Goal: Task Accomplishment & Management: Use online tool/utility

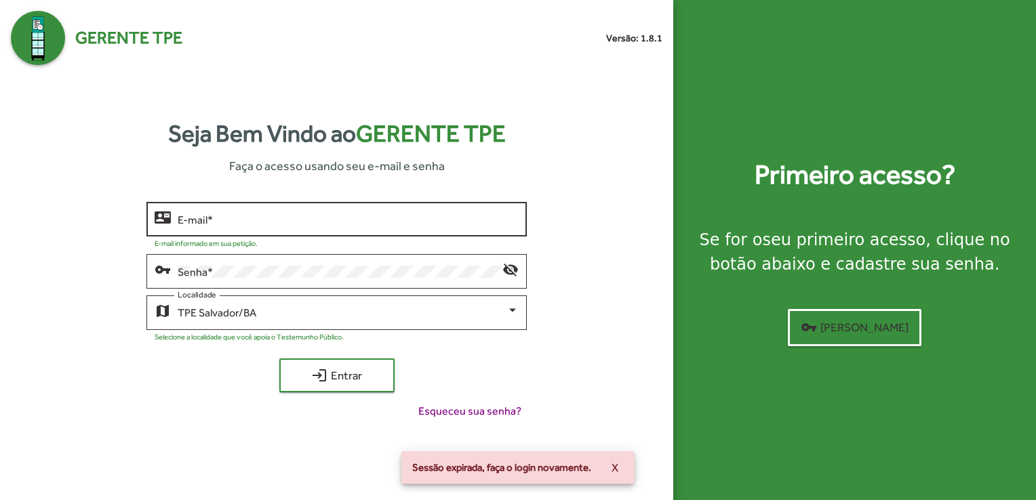
click at [209, 216] on input "E-mail *" at bounding box center [348, 220] width 341 height 12
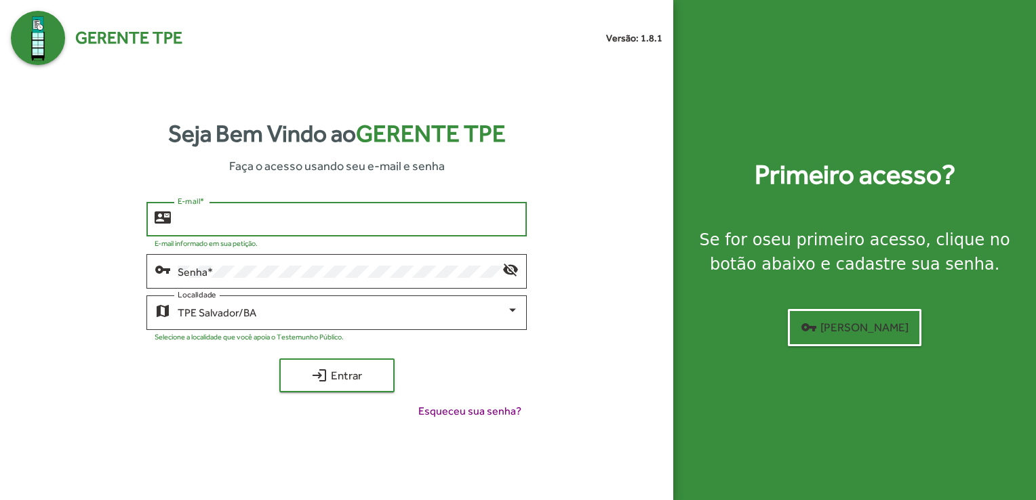
click at [209, 216] on input "E-mail *" at bounding box center [348, 220] width 341 height 12
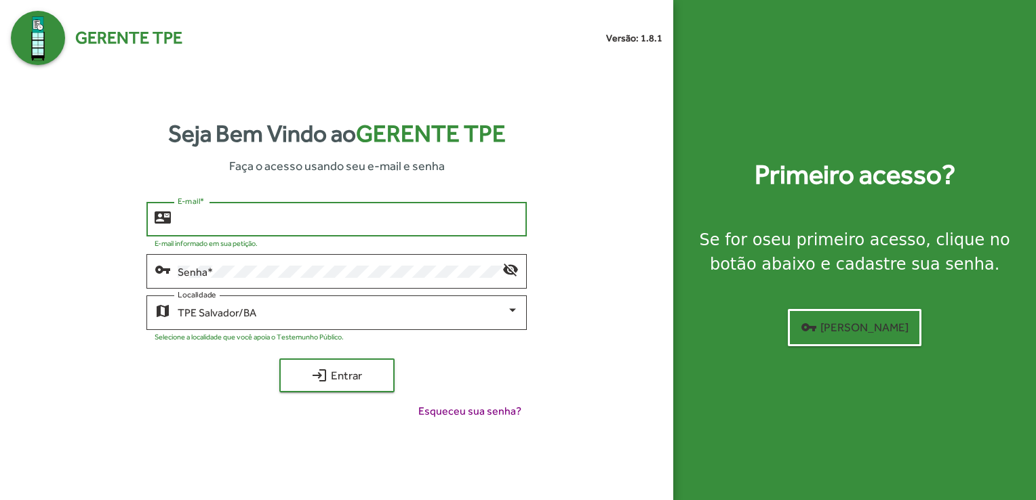
click at [209, 216] on input "E-mail *" at bounding box center [348, 220] width 341 height 12
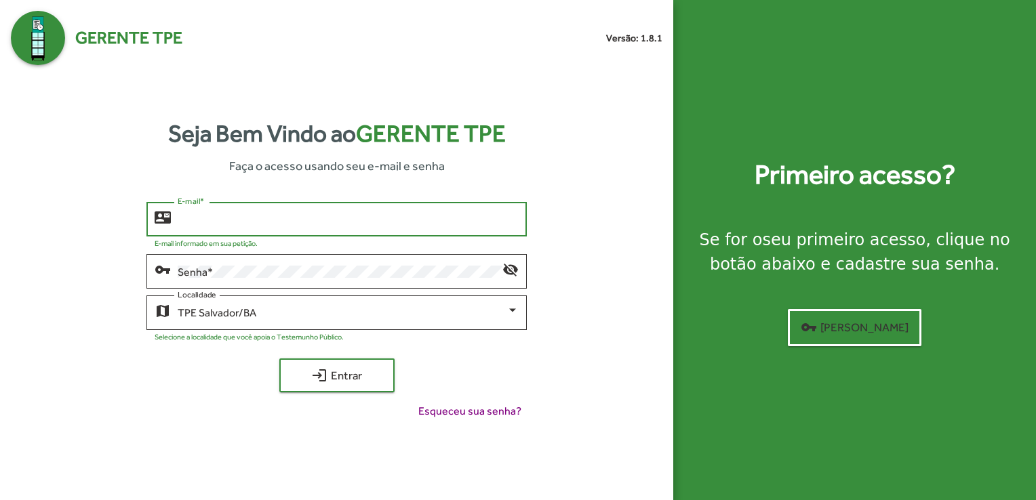
click at [206, 214] on input "E-mail *" at bounding box center [348, 220] width 341 height 12
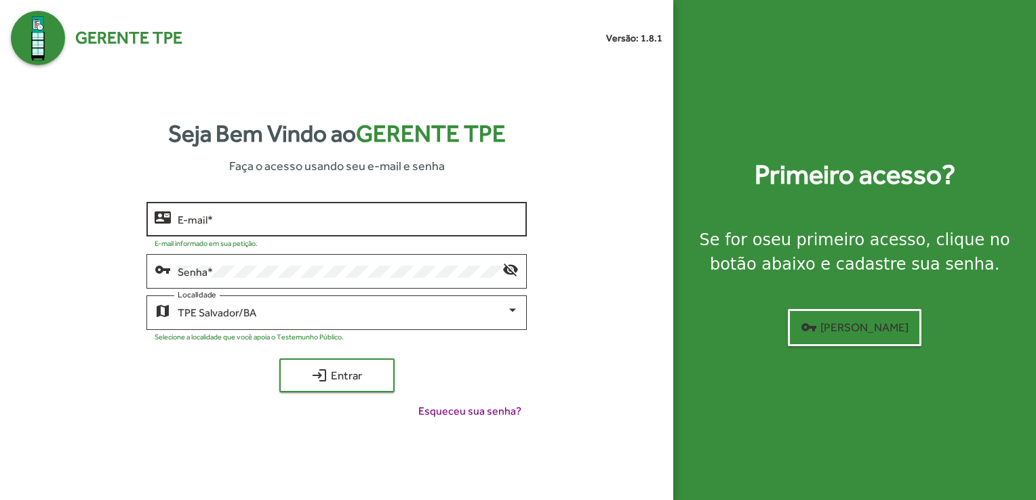
click at [174, 226] on div "contact_mail E-mail *" at bounding box center [336, 217] width 380 height 37
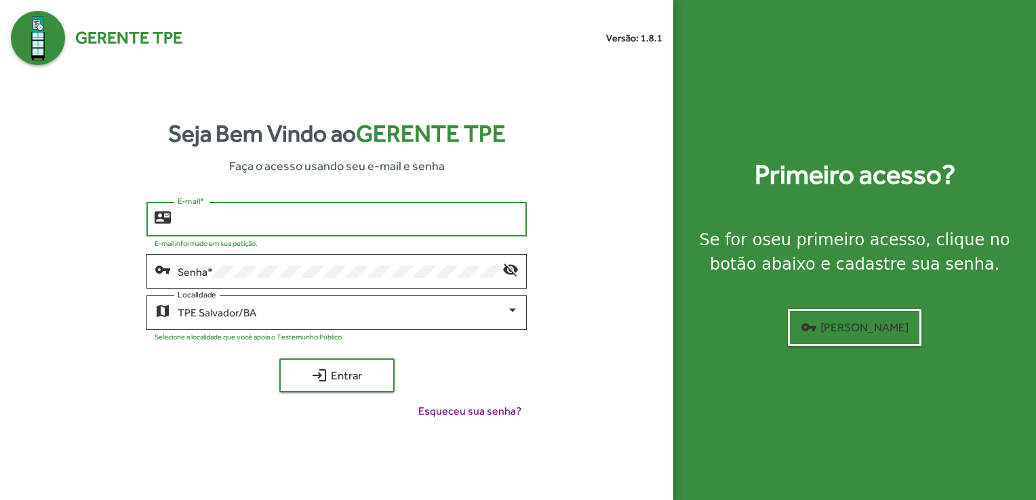
click at [186, 222] on input "E-mail *" at bounding box center [348, 220] width 341 height 12
type input "**********"
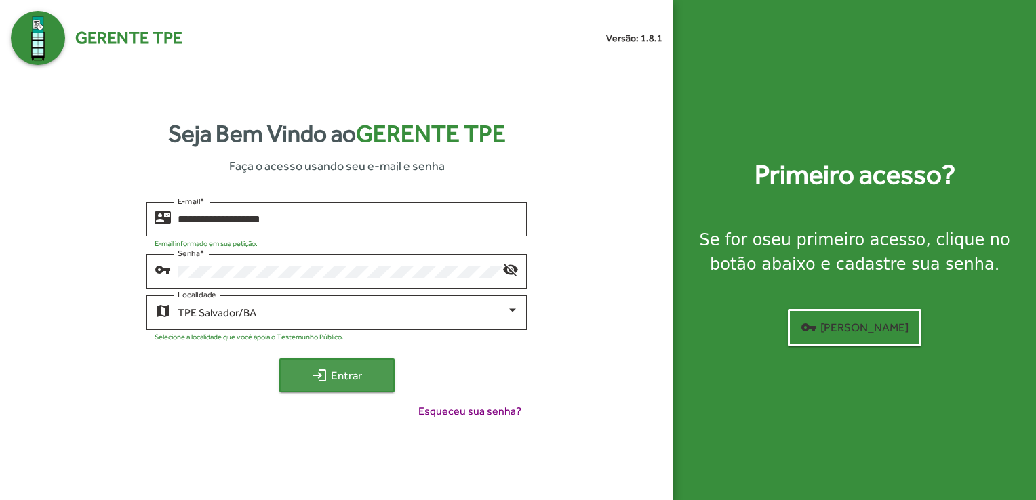
click at [336, 376] on span "login Entrar" at bounding box center [337, 375] width 91 height 24
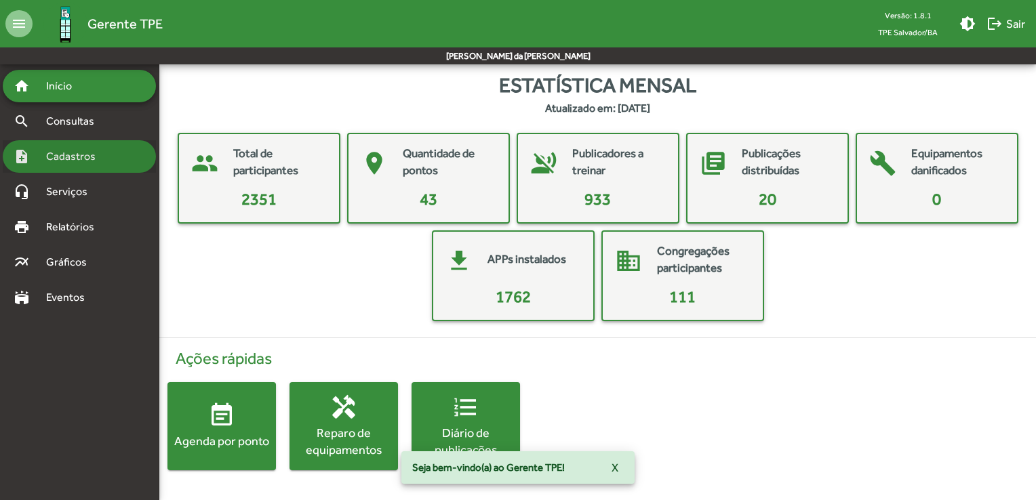
click at [46, 151] on span "Cadastros" at bounding box center [75, 156] width 75 height 16
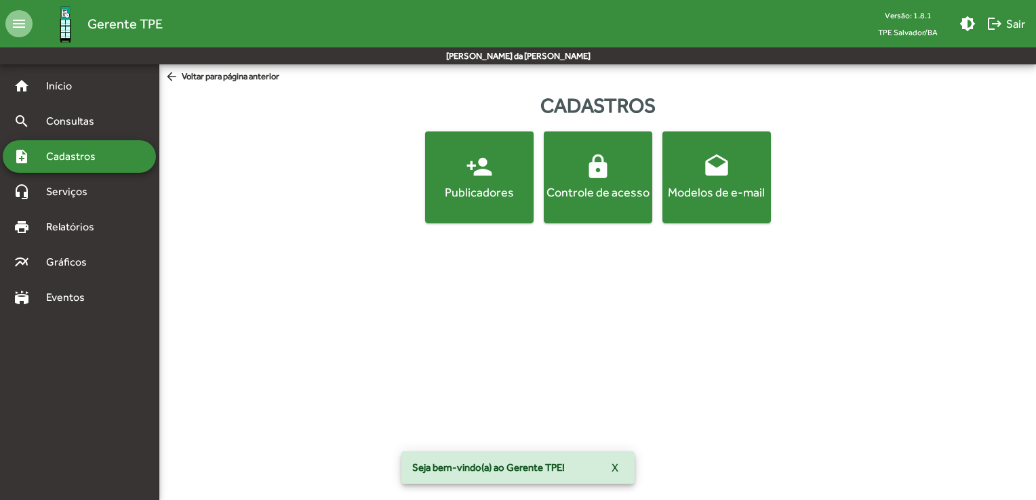
click at [464, 178] on span "person_add Publicadores" at bounding box center [479, 176] width 103 height 47
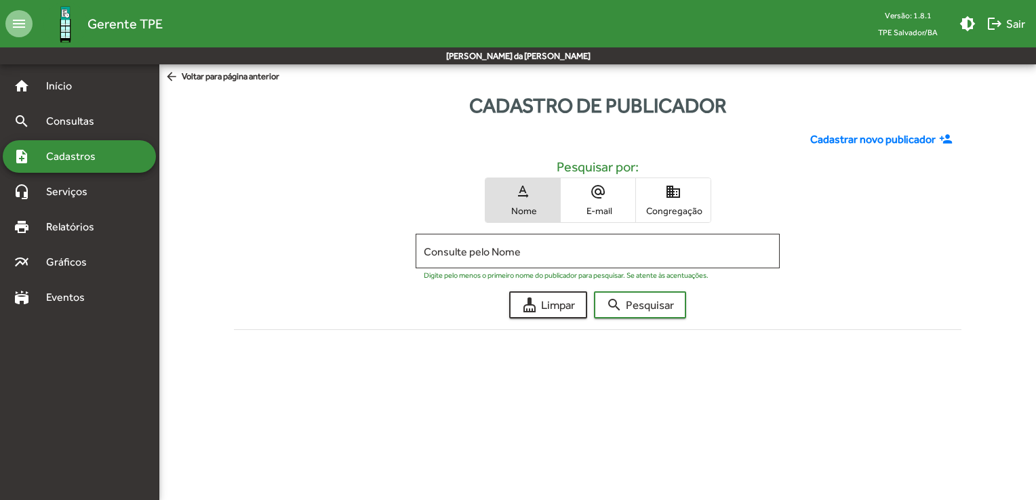
click at [856, 137] on span "Cadastrar novo publicador" at bounding box center [872, 140] width 125 height 16
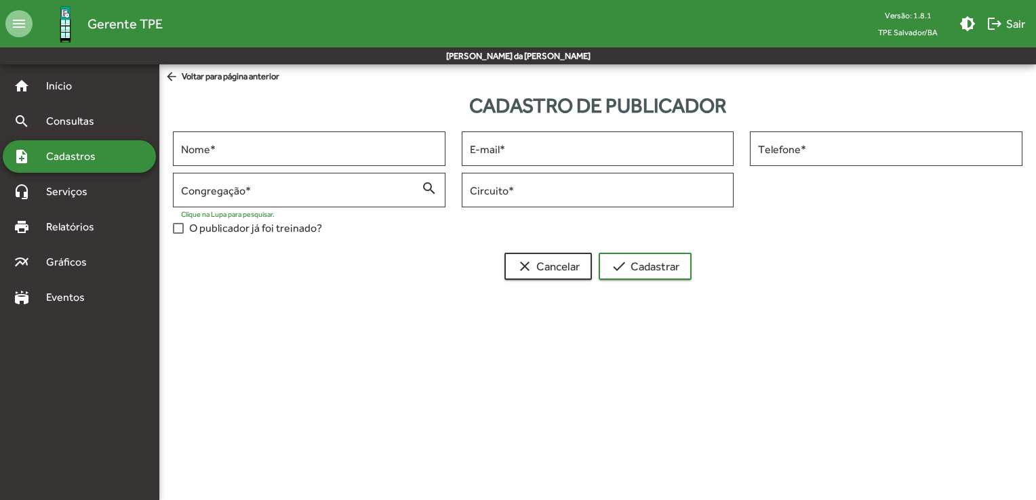
click at [713, 54] on mat-toolbar-row "Josane Barbosa da Hora Cruz" at bounding box center [518, 55] width 1036 height 17
click at [230, 158] on div "Nome *" at bounding box center [309, 147] width 256 height 37
type input "*"
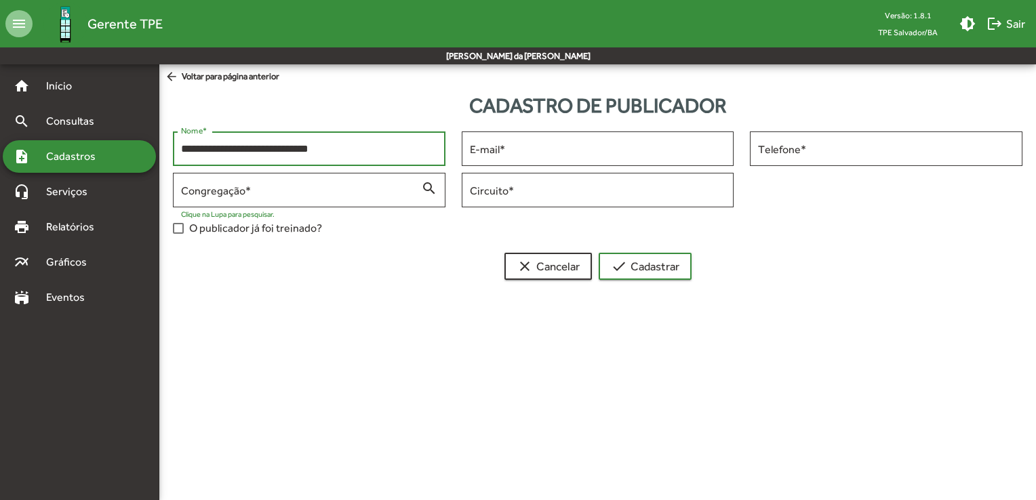
type input "**********"
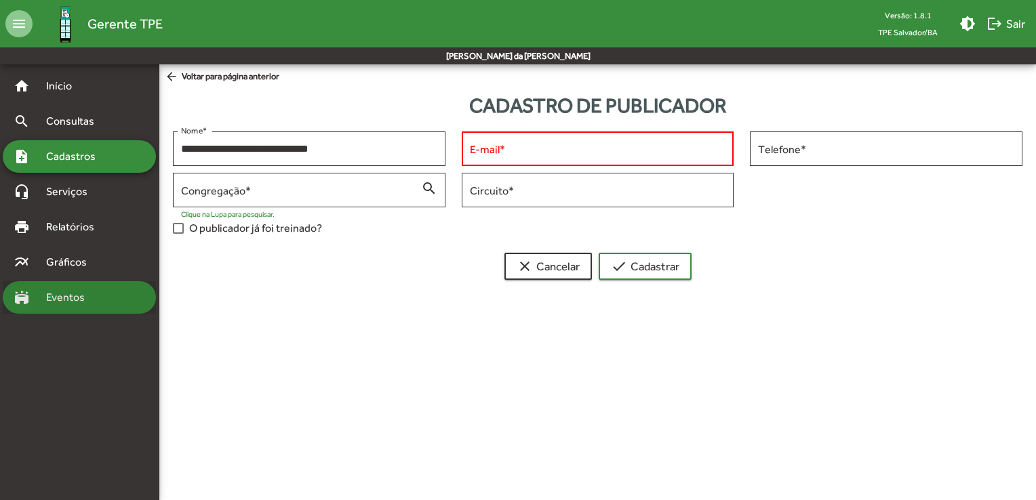
click at [58, 289] on span "Eventos" at bounding box center [70, 297] width 65 height 16
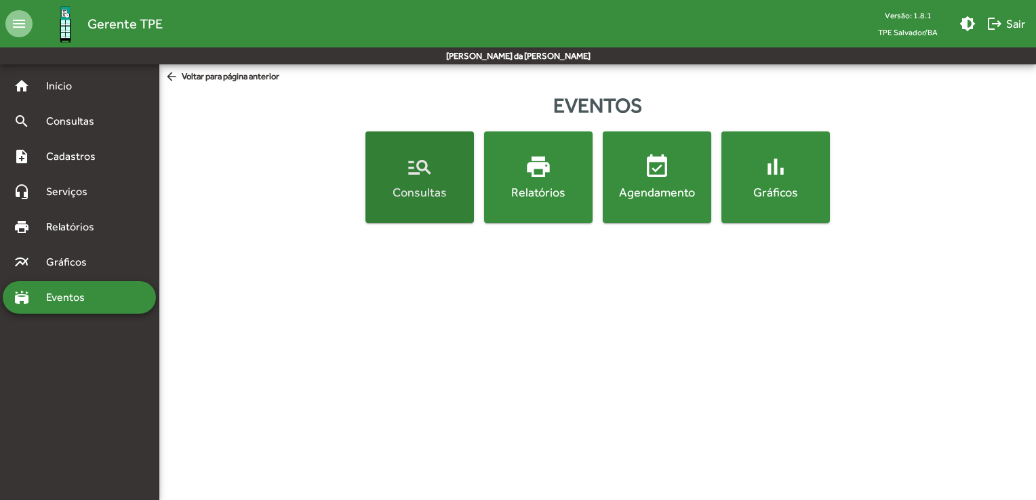
click at [455, 176] on span "manage_search Consultas" at bounding box center [419, 176] width 103 height 47
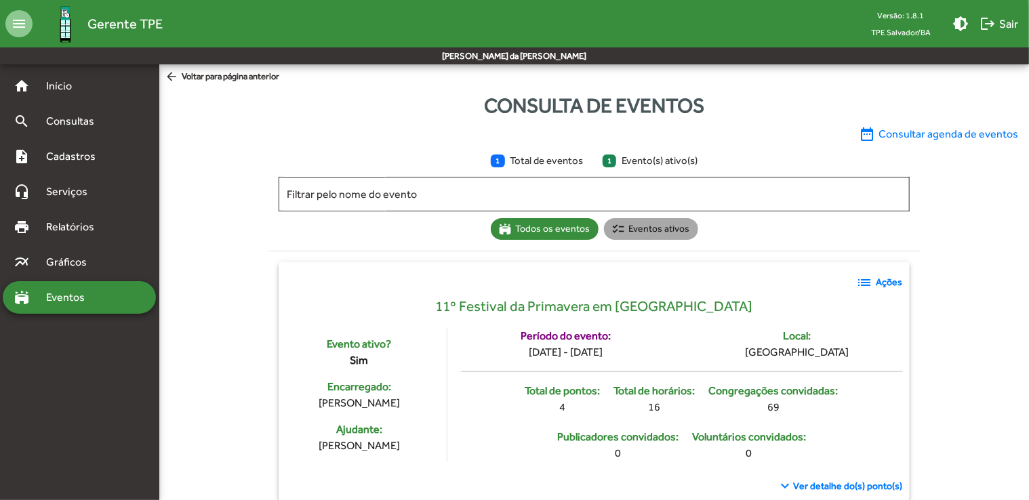
click at [634, 224] on mat-chip "checklist Eventos ativos" at bounding box center [651, 229] width 94 height 22
click at [1027, 495] on div "Filtrar pelo nome do evento stadium Todos os eventos checklist Eventos ativos l…" at bounding box center [594, 340] width 870 height 336
click at [974, 137] on span "date_range Consultar agenda de eventos" at bounding box center [938, 134] width 159 height 16
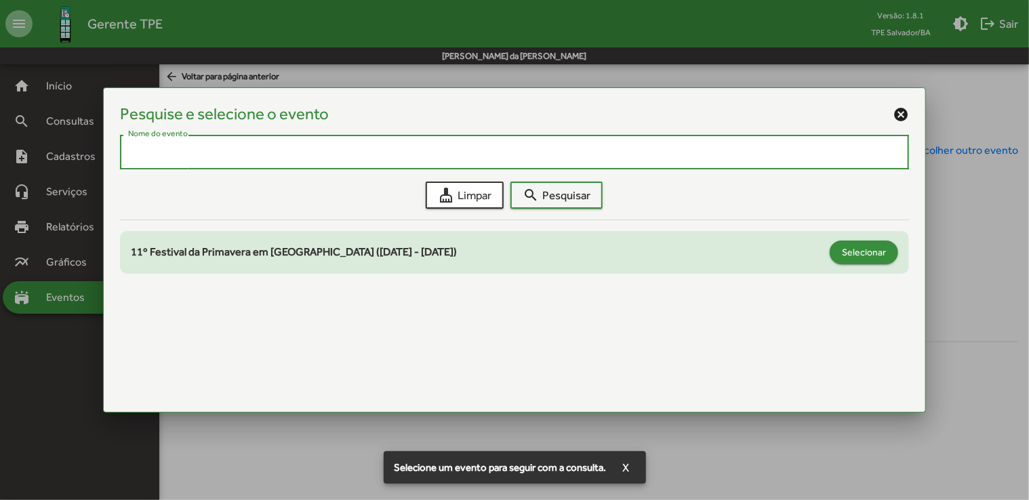
click at [865, 246] on span "Selecionar" at bounding box center [864, 252] width 44 height 24
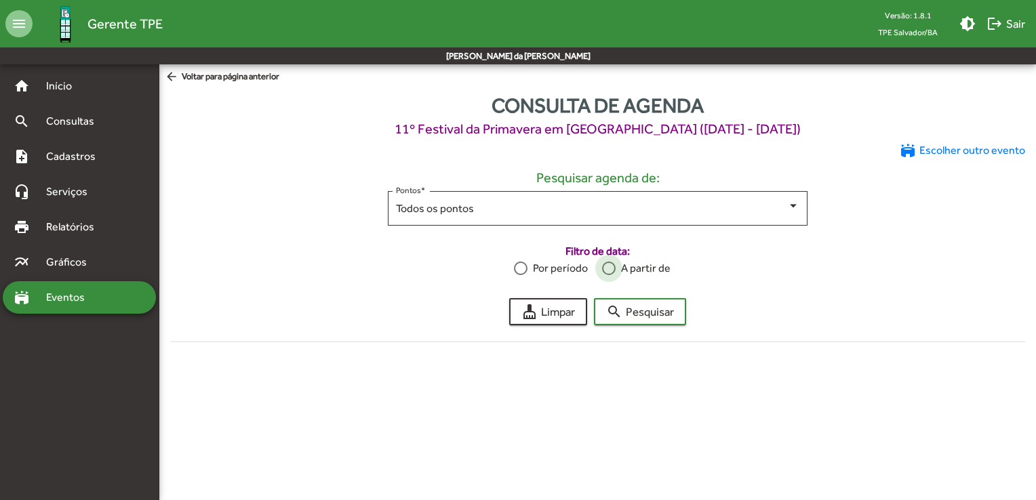
click at [611, 266] on div at bounding box center [609, 269] width 14 height 14
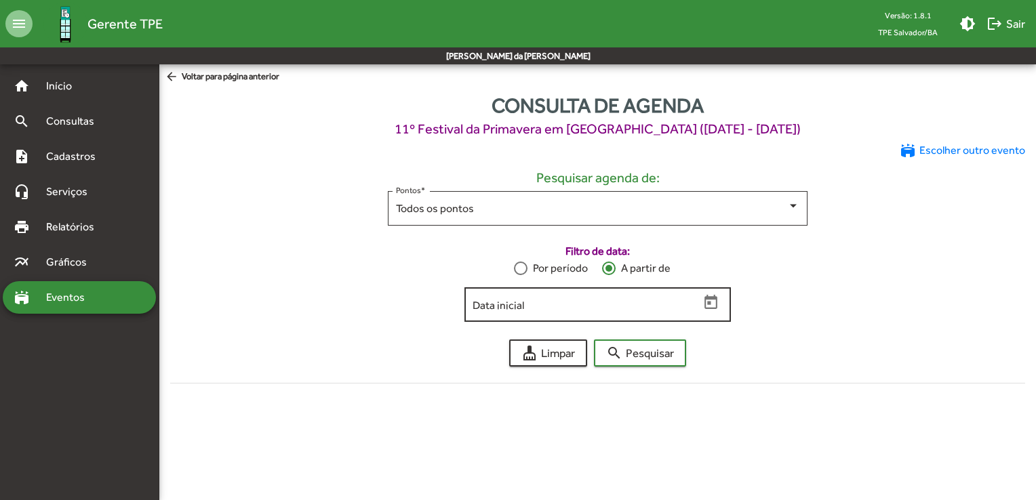
click at [708, 297] on icon "Open calendar" at bounding box center [710, 302] width 13 height 14
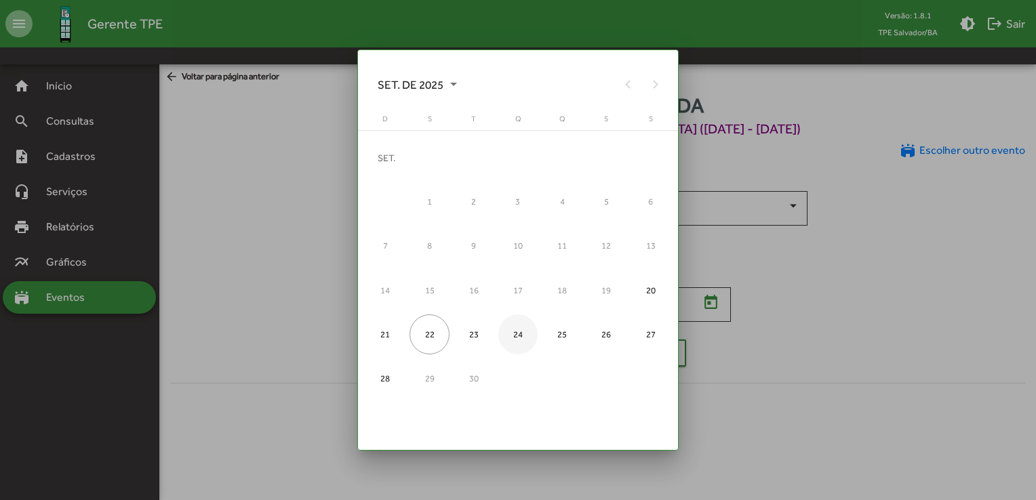
click at [507, 342] on div "24" at bounding box center [518, 335] width 40 height 40
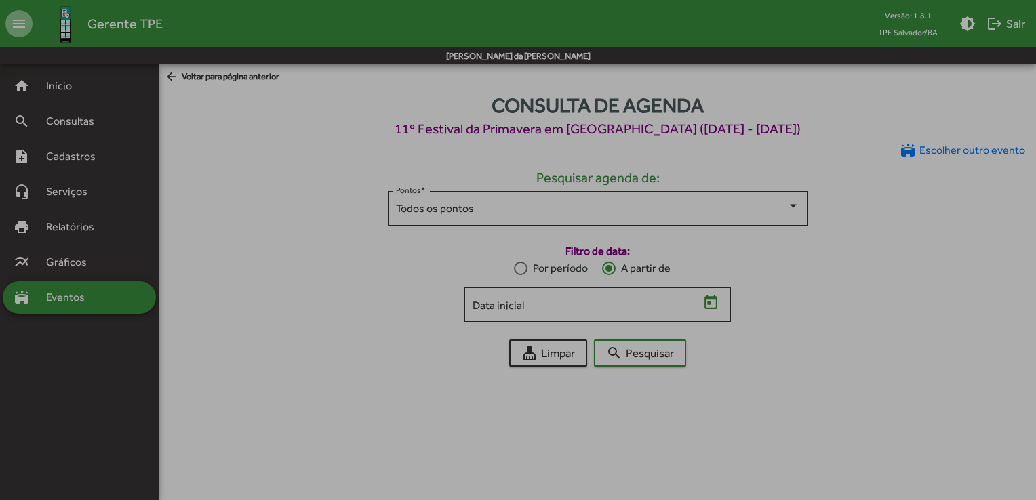
type input "**********"
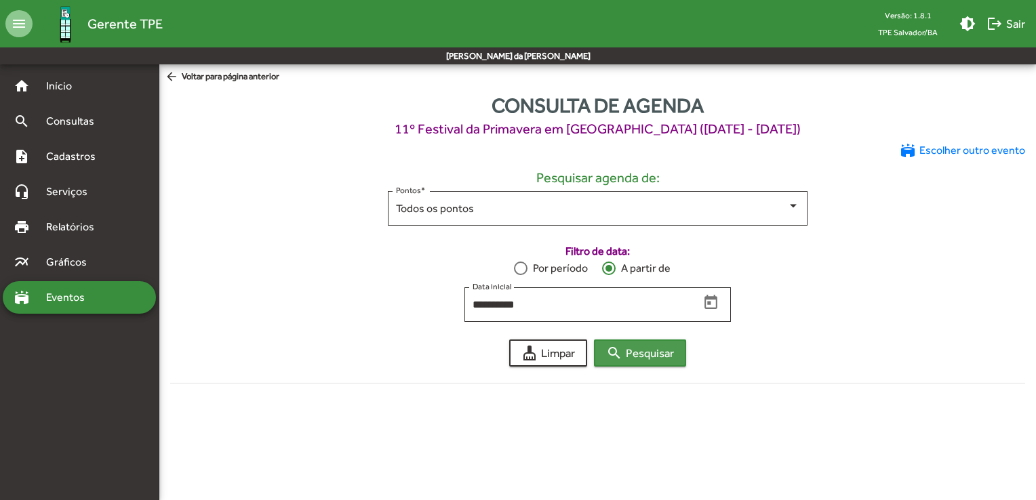
click at [620, 350] on mat-icon "search" at bounding box center [614, 353] width 16 height 16
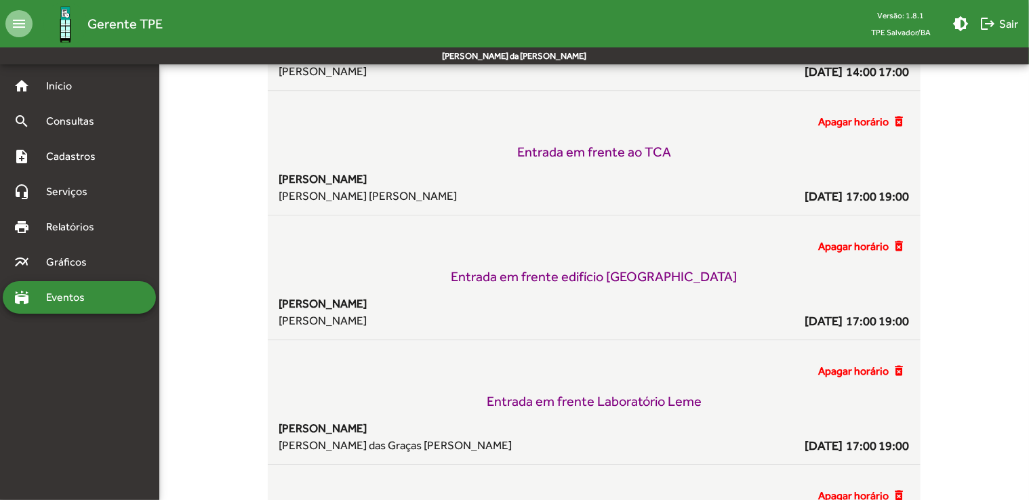
scroll to position [9725, 0]
